Goal: Task Accomplishment & Management: Use online tool/utility

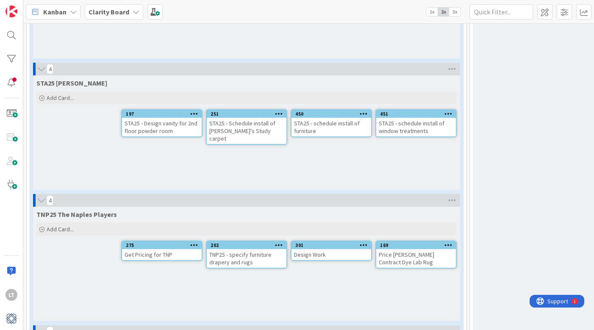
scroll to position [1213, 0]
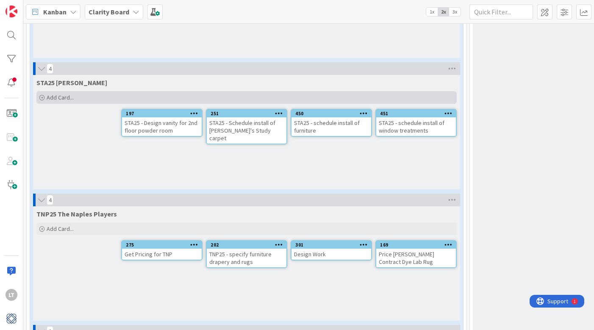
click at [59, 97] on span "Add Card..." at bounding box center [60, 98] width 27 height 8
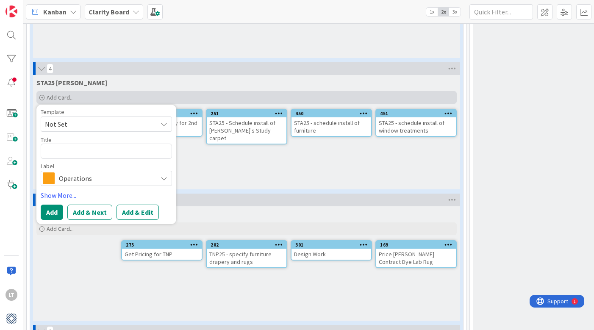
type textarea "x"
type textarea "S"
type textarea "x"
type textarea "ST"
type textarea "x"
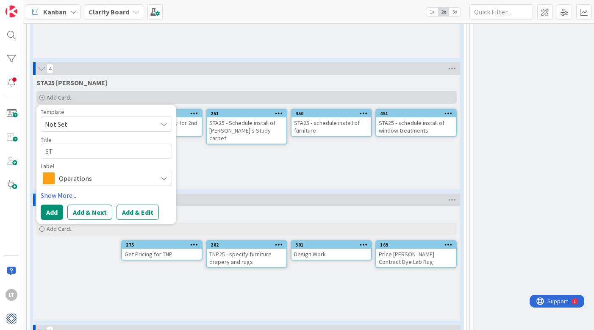
type textarea "STA"
type textarea "x"
type textarea "STA2"
type textarea "x"
type textarea "STA25"
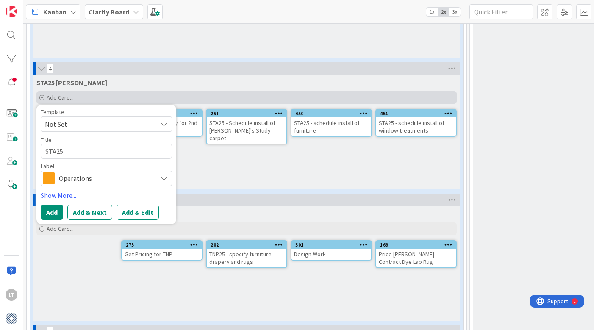
type textarea "x"
type textarea "STA25"
type textarea "x"
type textarea "STA25 -"
type textarea "x"
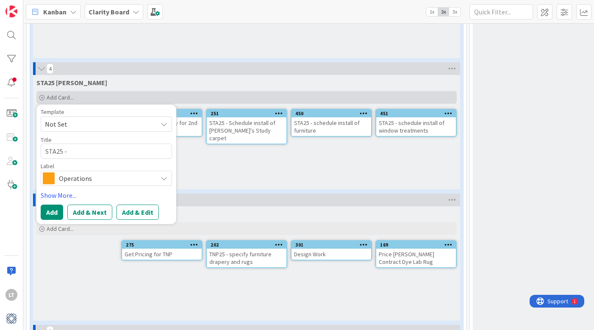
type textarea "STA25 -"
type textarea "x"
type textarea "STA25 - C"
type textarea "x"
type textarea "STA25 - CH"
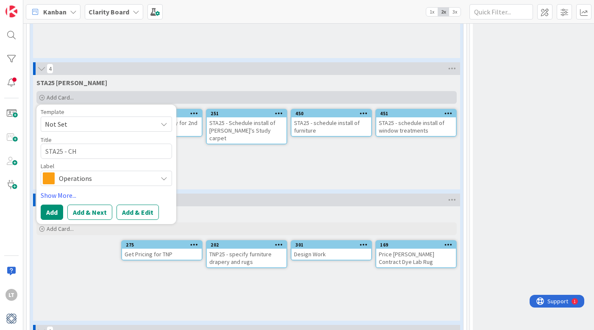
type textarea "x"
type textarea "STA25 - CHO"
type textarea "x"
type textarea "STA25 - CHOO"
type textarea "x"
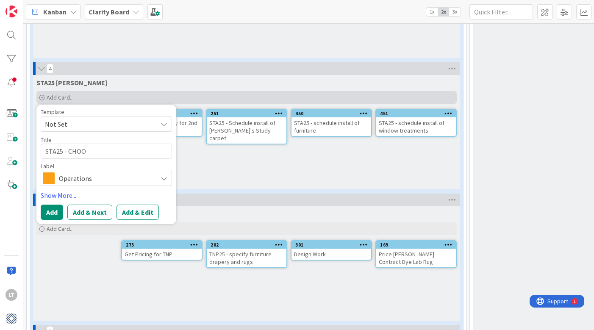
type textarea "STA25 - CHOOS"
type textarea "x"
type textarea "STA25 - CHOOSE"
type textarea "x"
type textarea "STA25 - CHOOS"
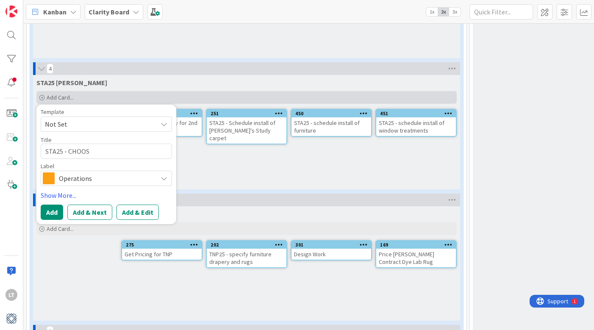
type textarea "x"
type textarea "STA25 - CHOO"
type textarea "x"
type textarea "STA25 - CHO"
type textarea "x"
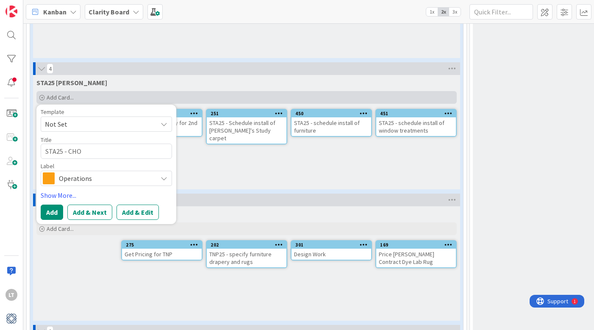
type textarea "STA25 - CH"
type textarea "x"
type textarea "STA25 - C"
type textarea "x"
type textarea "STA25 -"
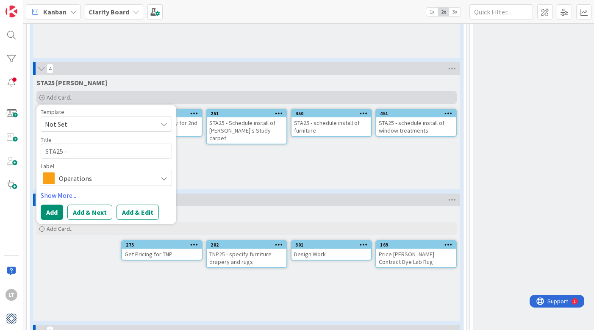
type textarea "x"
type textarea "STA25 - c"
type textarea "x"
type textarea "STA25 - ch"
type textarea "x"
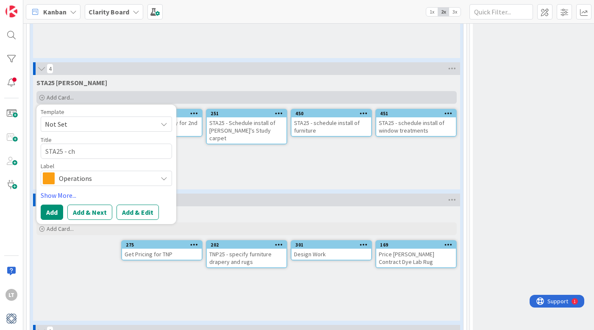
type textarea "STA25 - cho"
type textarea "x"
type textarea "STA25 - choo"
type textarea "x"
type textarea "STA25 - choos"
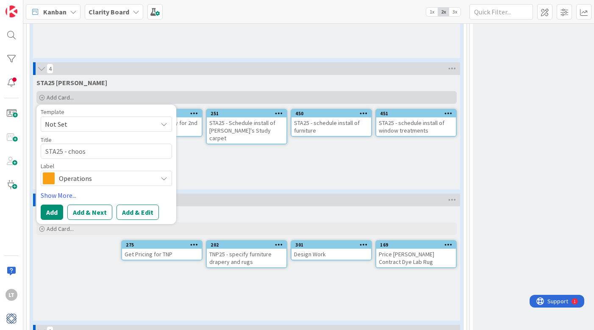
type textarea "x"
type textarea "STA25 - choose"
type textarea "x"
type textarea "STA25 - choose"
type textarea "x"
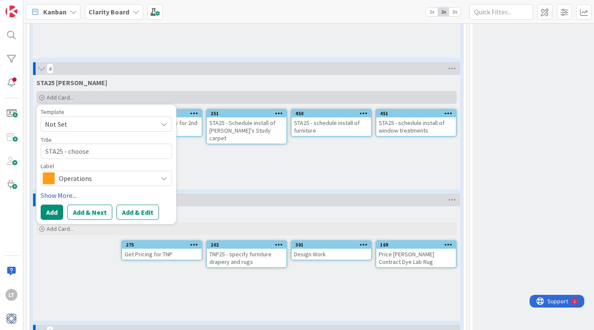
type textarea "STA25 - choose n"
type textarea "x"
type textarea "STA25 - choose ne"
type textarea "x"
type textarea "STA25 - choose new"
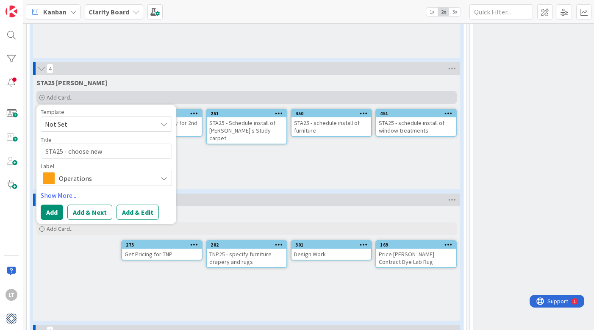
type textarea "x"
type textarea "STA25 - choose new"
type textarea "x"
type textarea "STA25 - choose new s"
type textarea "x"
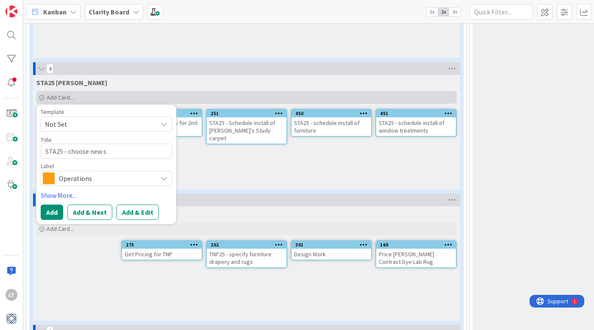
type textarea "STA25 - choose new sc"
type textarea "x"
type textarea "STA25 - choose new sco"
type textarea "x"
type textarea "STA25 - choose new scon"
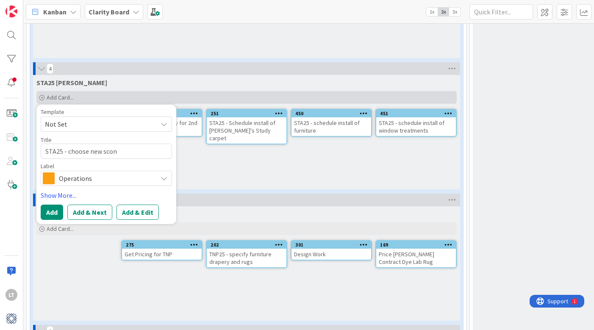
type textarea "x"
type textarea "STA25 - choose new sconc"
type textarea "x"
type textarea "STA25 - choose new sconce"
type textarea "x"
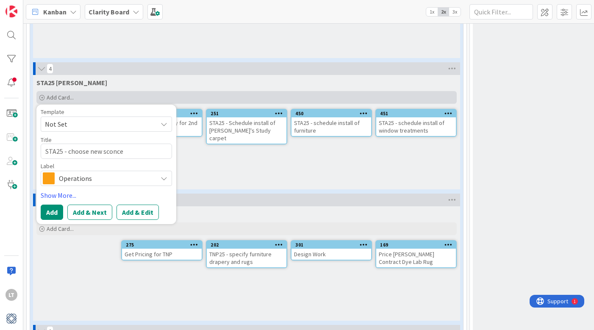
type textarea "STA25 - choose new sconces"
type textarea "x"
type textarea "STA25 - choose new sconces"
type textarea "x"
type textarea "STA25 - choose new sconces f"
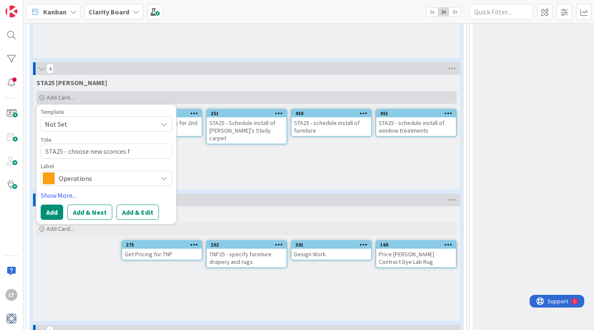
type textarea "x"
type textarea "STA25 - choose new sconces fo"
type textarea "x"
type textarea "STA25 - choose new sconces for"
type textarea "x"
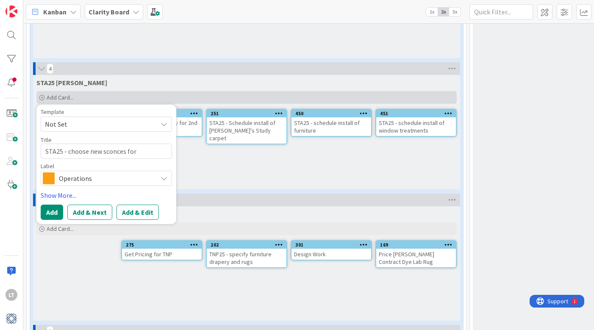
type textarea "STA25 - choose new sconces for"
type textarea "x"
type textarea "STA25 - choose new sconces for t"
type textarea "x"
type textarea "STA25 - choose new sconces for"
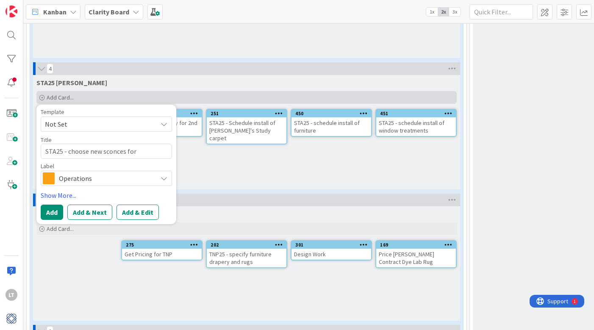
type textarea "x"
type textarea "STA25 - choose new sconces for T"
type textarea "x"
type textarea "STA25 - choose new sconces for To"
type textarea "x"
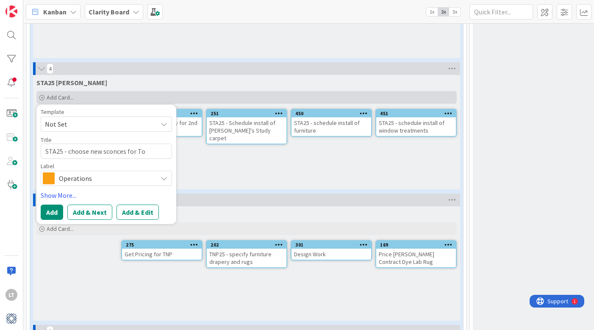
type textarea "STA25 - choose new sconces for Ton"
type textarea "x"
type textarea "STA25 - choose new sconces for [PERSON_NAME]"
type textarea "x"
type textarea "STA25 - choose new sconces for [PERSON_NAME]'"
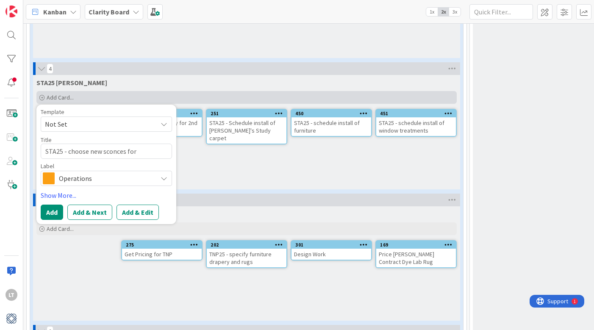
type textarea "x"
type textarea "STA25 - choose new sconces for [PERSON_NAME]'s"
type textarea "x"
type textarea "STA25 - choose new sconces for [PERSON_NAME]'s"
type textarea "x"
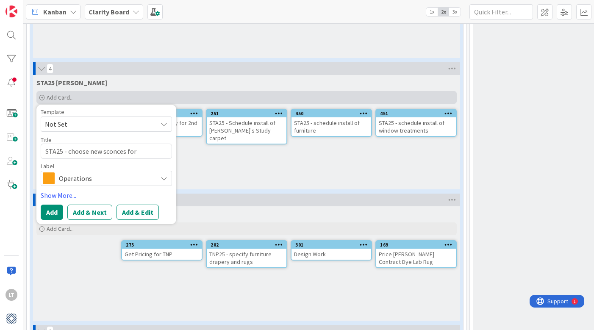
type textarea "STA25 - choose new sconces for [PERSON_NAME]'s S"
type textarea "x"
type textarea "STA25 - choose new sconces for [PERSON_NAME]'s St"
type textarea "x"
type textarea "STA25 - choose new sconces for [PERSON_NAME]'s Stu"
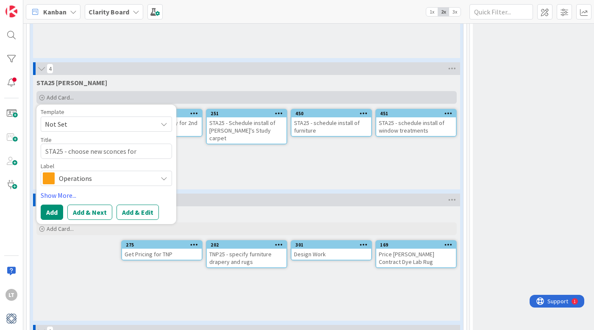
type textarea "x"
type textarea "STA25 - choose new sconces for [PERSON_NAME]'s Stur"
type textarea "x"
type textarea "STA25 - choose new sconces for [PERSON_NAME]'s Stu"
type textarea "x"
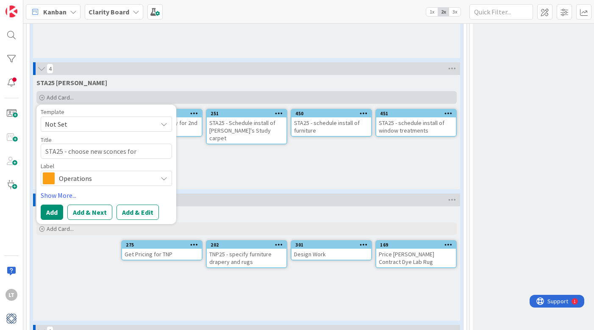
type textarea "STA25 - choose new sconces for [PERSON_NAME]'s Stud"
type textarea "x"
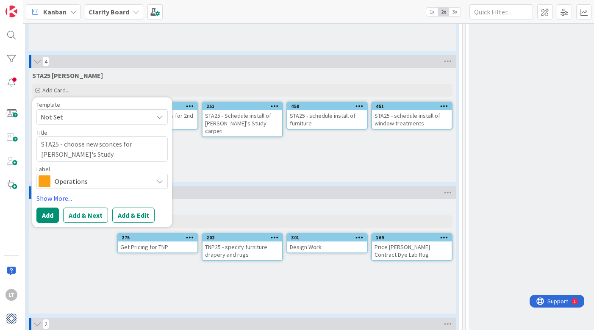
scroll to position [1219, 4]
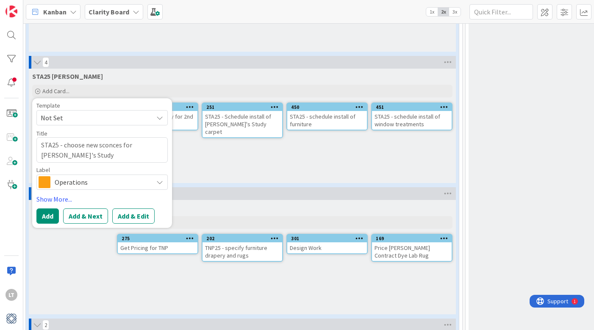
type textarea "STA25 - choose new sconces for [PERSON_NAME]'s Study"
click at [157, 182] on icon at bounding box center [159, 182] width 7 height 7
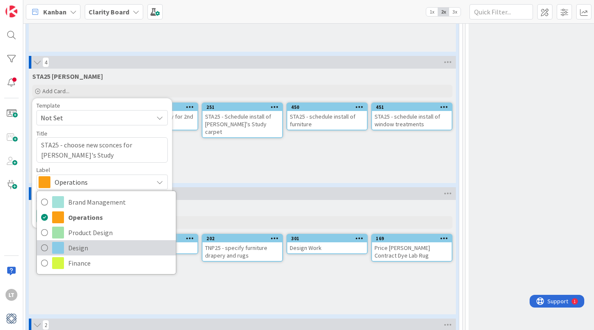
click at [77, 251] on span "Design" at bounding box center [119, 247] width 103 height 13
type textarea "x"
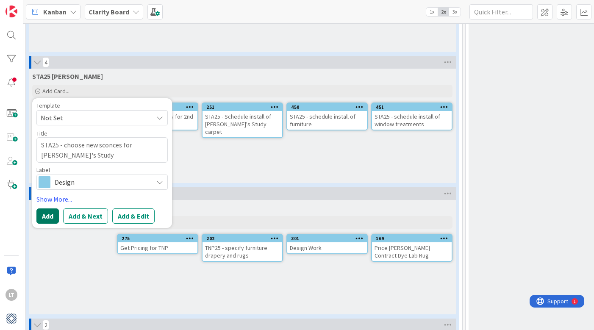
click at [44, 215] on button "Add" at bounding box center [47, 215] width 22 height 15
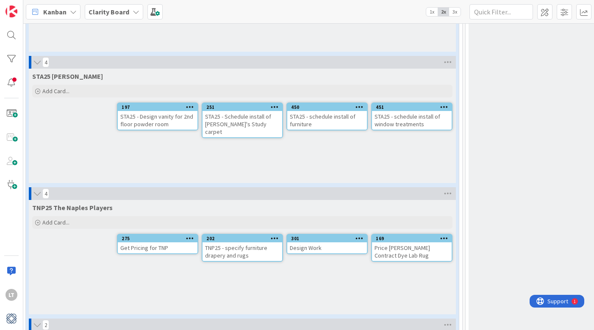
scroll to position [1220, 4]
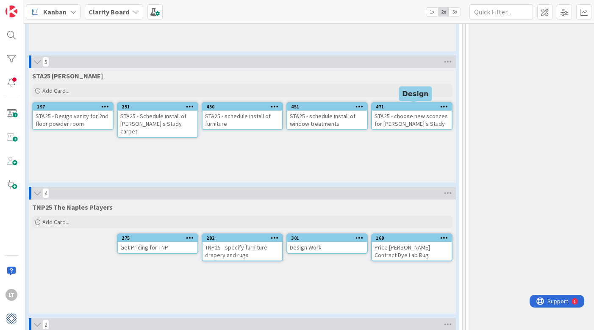
click at [402, 108] on div "471" at bounding box center [414, 107] width 76 height 6
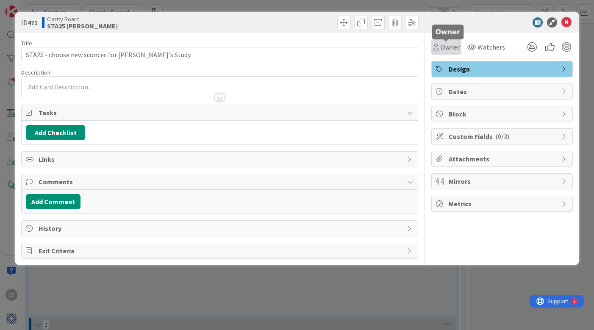
click at [448, 49] on span "Owner" at bounding box center [449, 47] width 19 height 10
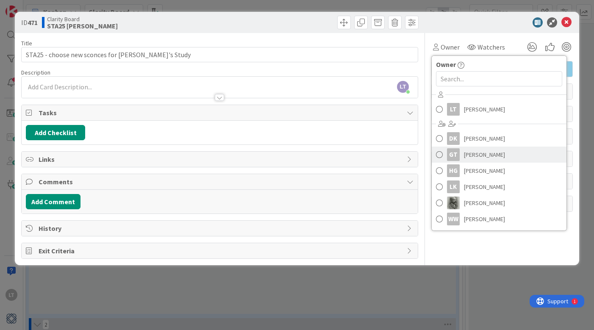
click at [437, 153] on span at bounding box center [439, 154] width 7 height 13
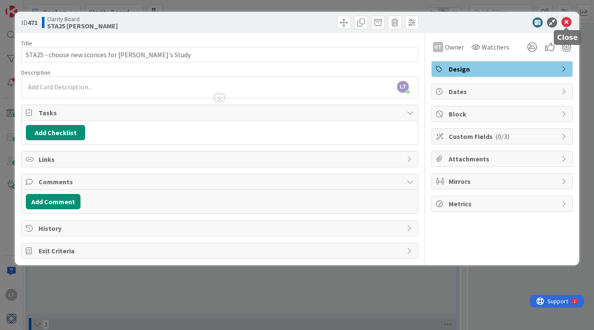
click at [566, 22] on icon at bounding box center [566, 22] width 10 height 10
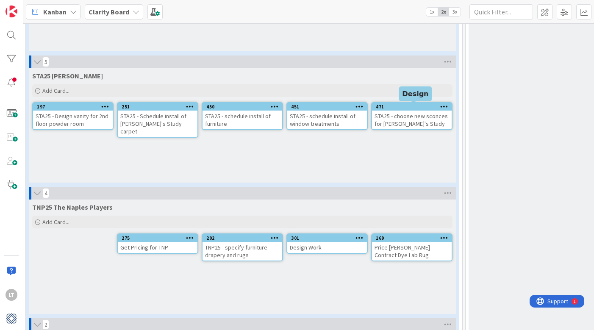
click at [412, 108] on div "471" at bounding box center [414, 107] width 76 height 6
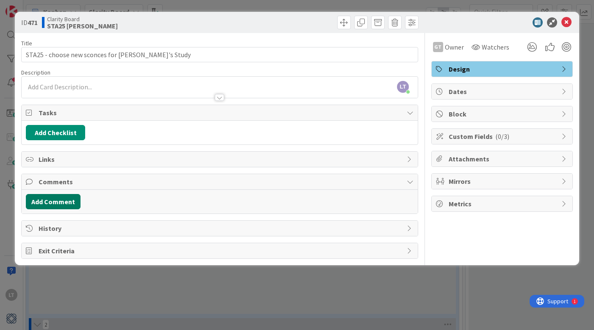
click at [54, 206] on button "Add Comment" at bounding box center [53, 201] width 55 height 15
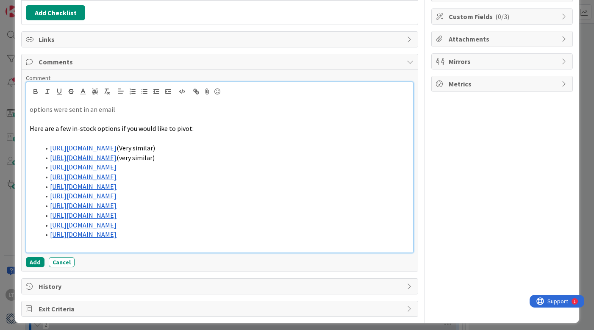
scroll to position [120, 0]
drag, startPoint x: 81, startPoint y: 111, endPoint x: 100, endPoint y: 108, distance: 18.4
click at [82, 110] on p "options were sent in an email" at bounding box center [220, 109] width 380 height 10
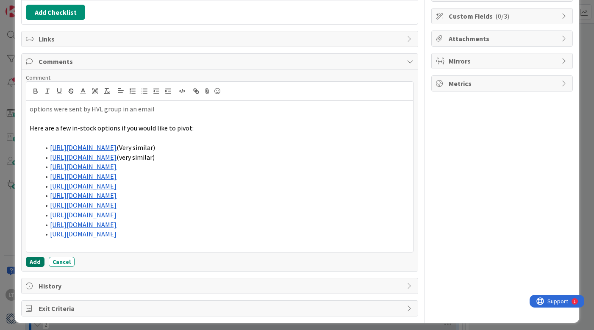
click at [33, 259] on button "Add" at bounding box center [35, 262] width 19 height 10
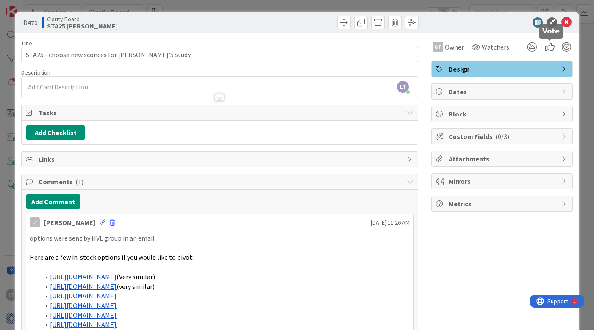
scroll to position [0, 0]
click at [565, 19] on icon at bounding box center [566, 22] width 10 height 10
